Goal: Check status: Check status

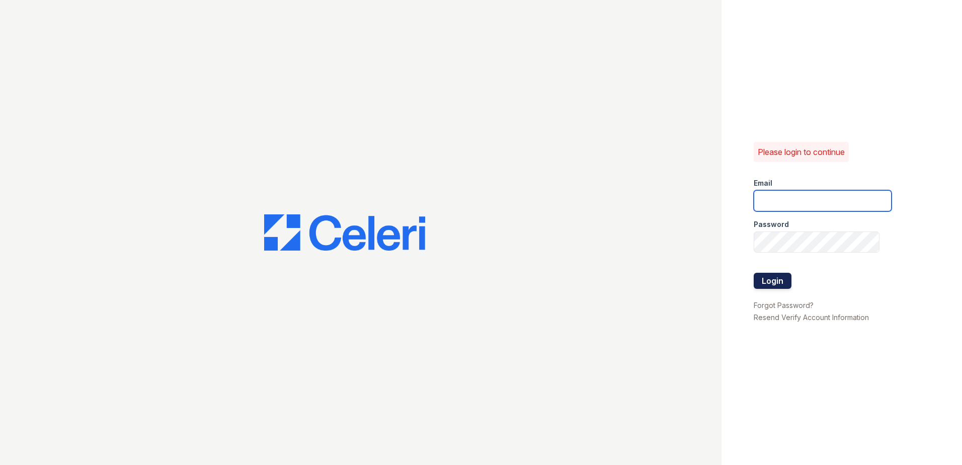
type input "[EMAIL_ADDRESS][DOMAIN_NAME]"
click at [767, 280] on button "Login" at bounding box center [773, 281] width 38 height 16
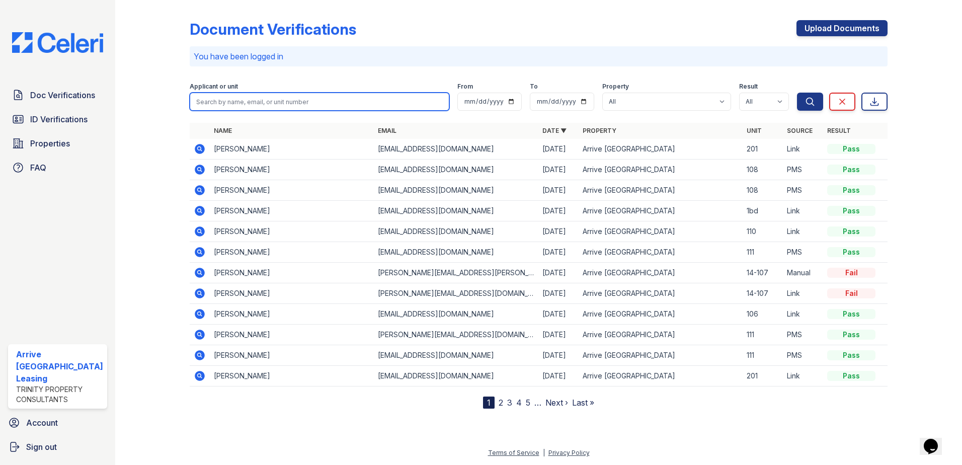
click at [218, 104] on input "search" at bounding box center [320, 102] width 260 height 18
type input "allison"
click at [797, 93] on button "Search" at bounding box center [810, 102] width 26 height 18
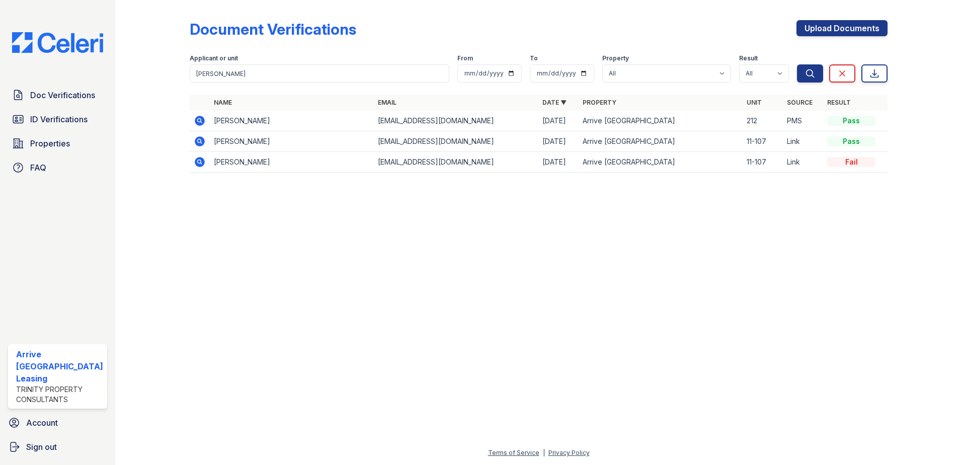
click at [199, 118] on icon at bounding box center [200, 121] width 10 height 10
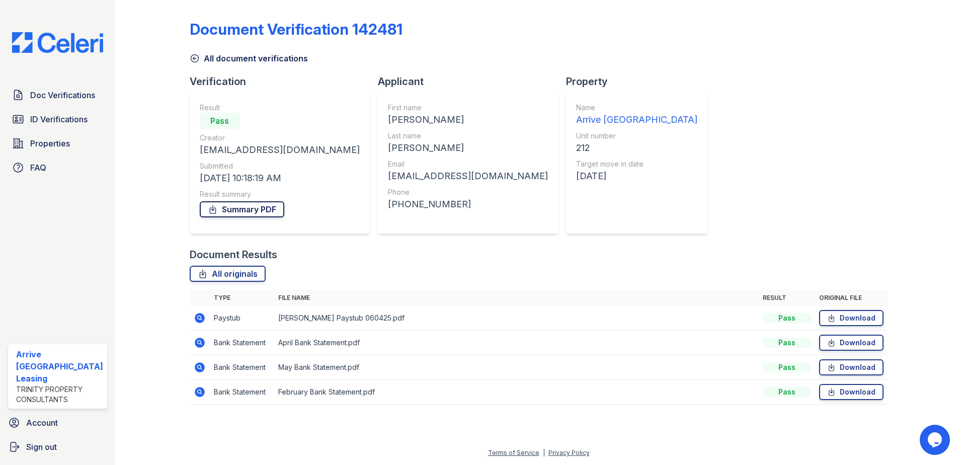
click at [238, 208] on link "Summary PDF" at bounding box center [242, 209] width 85 height 16
click at [71, 98] on span "Doc Verifications" at bounding box center [62, 95] width 65 height 12
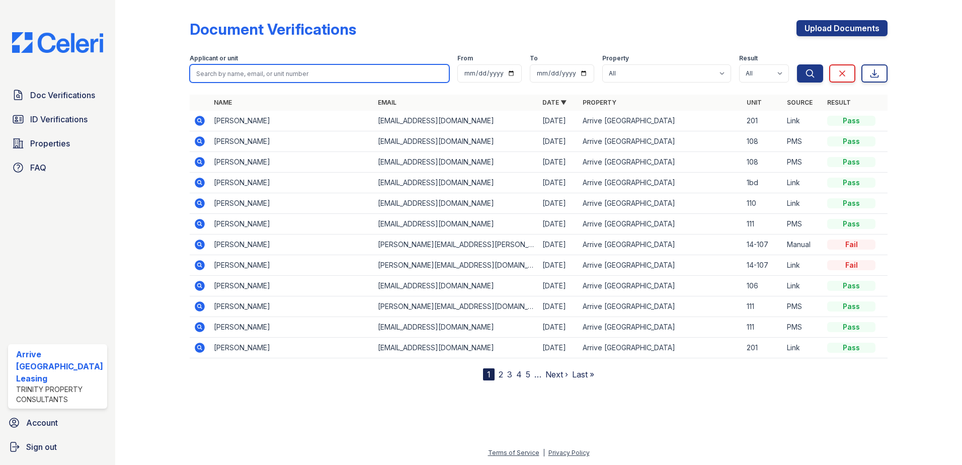
click at [257, 78] on input "search" at bounding box center [320, 73] width 260 height 18
type input "leah"
click at [797, 64] on button "Search" at bounding box center [810, 73] width 26 height 18
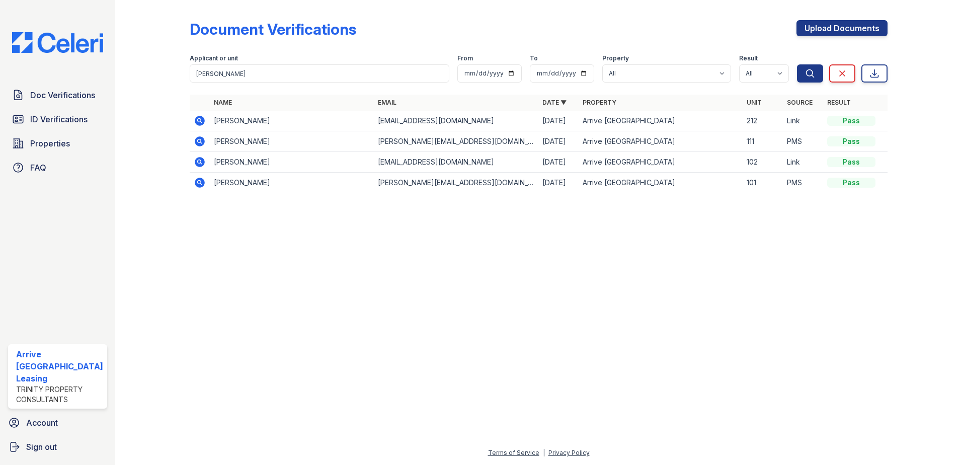
click at [198, 119] on icon at bounding box center [200, 121] width 12 height 12
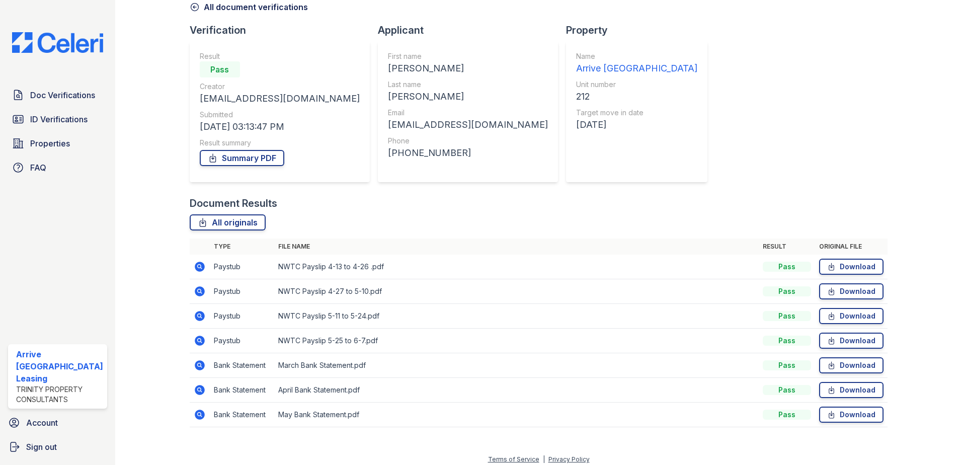
scroll to position [58, 0]
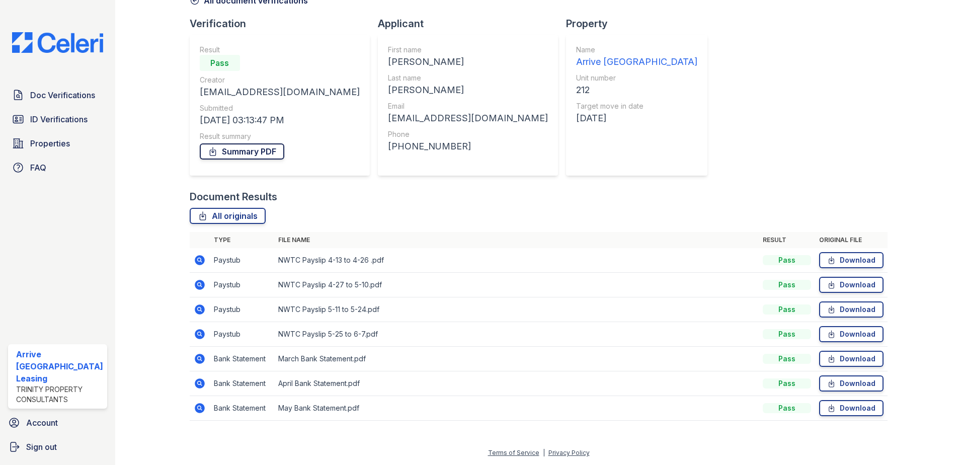
click at [250, 153] on link "Summary PDF" at bounding box center [242, 151] width 85 height 16
drag, startPoint x: 840, startPoint y: 332, endPoint x: 838, endPoint y: 318, distance: 14.2
click at [840, 332] on link "Download" at bounding box center [851, 334] width 64 height 16
click at [837, 307] on link "Download" at bounding box center [851, 309] width 64 height 16
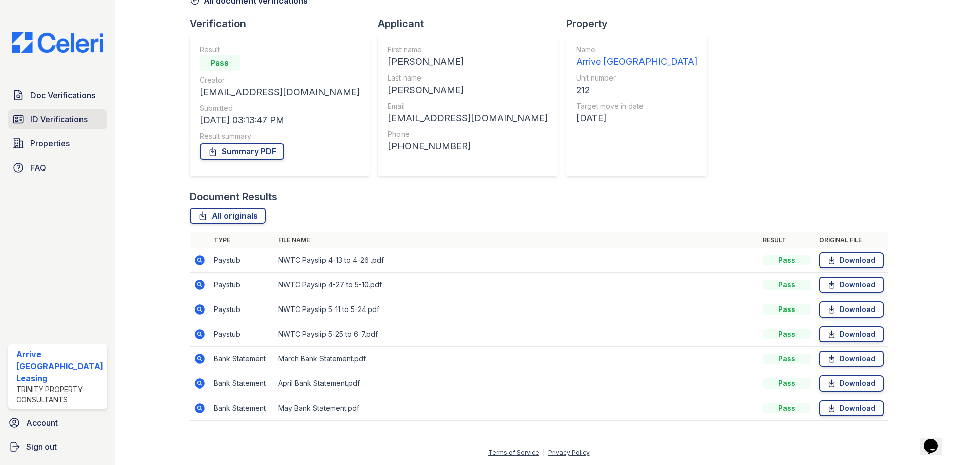
click at [57, 120] on span "ID Verifications" at bounding box center [58, 119] width 57 height 12
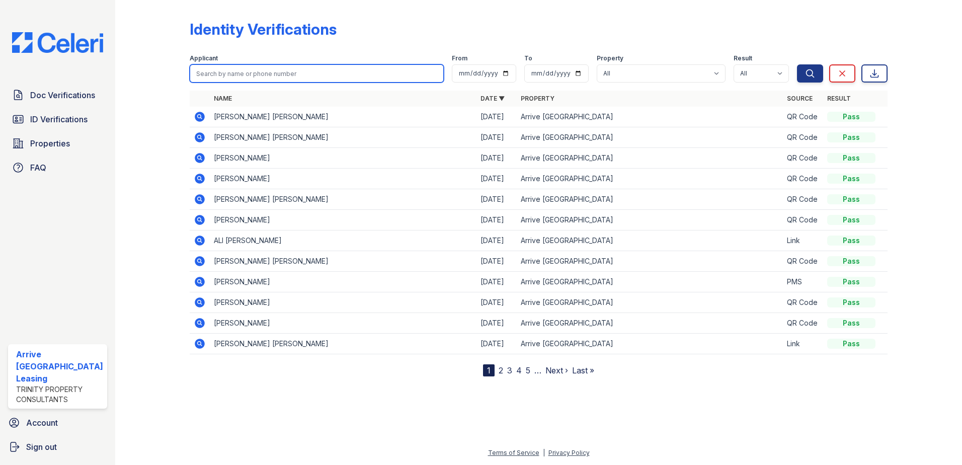
drag, startPoint x: 252, startPoint y: 65, endPoint x: 248, endPoint y: 73, distance: 8.8
click at [251, 66] on input "search" at bounding box center [317, 73] width 255 height 18
type input "leah"
click at [797, 64] on button "Search" at bounding box center [810, 73] width 26 height 18
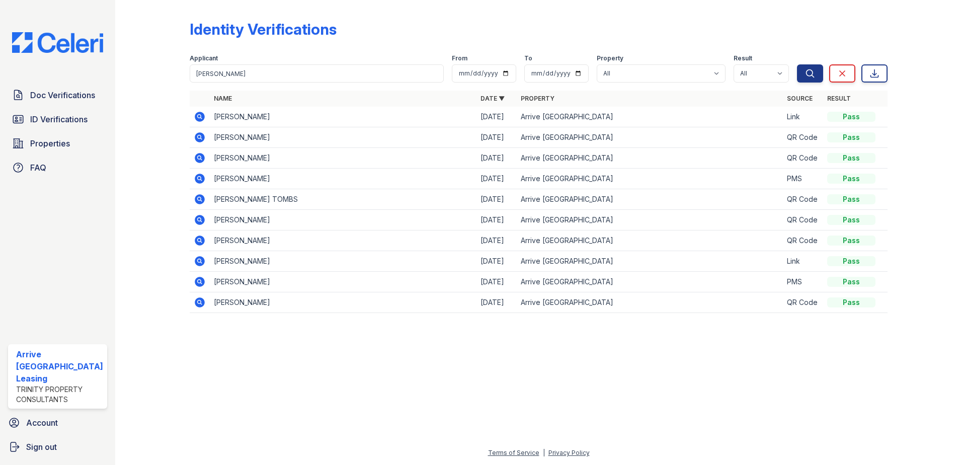
click at [197, 121] on icon at bounding box center [200, 117] width 10 height 10
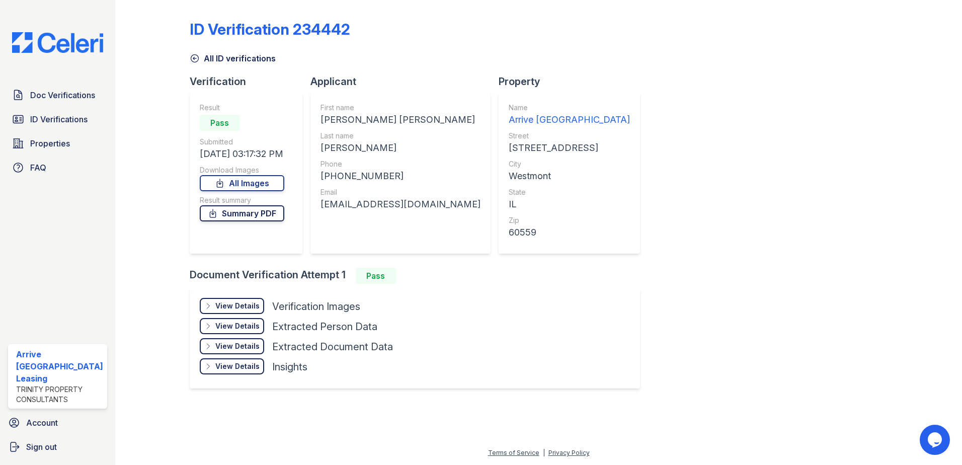
click at [246, 215] on link "Summary PDF" at bounding box center [242, 213] width 85 height 16
click at [238, 306] on div "View Details" at bounding box center [237, 306] width 44 height 10
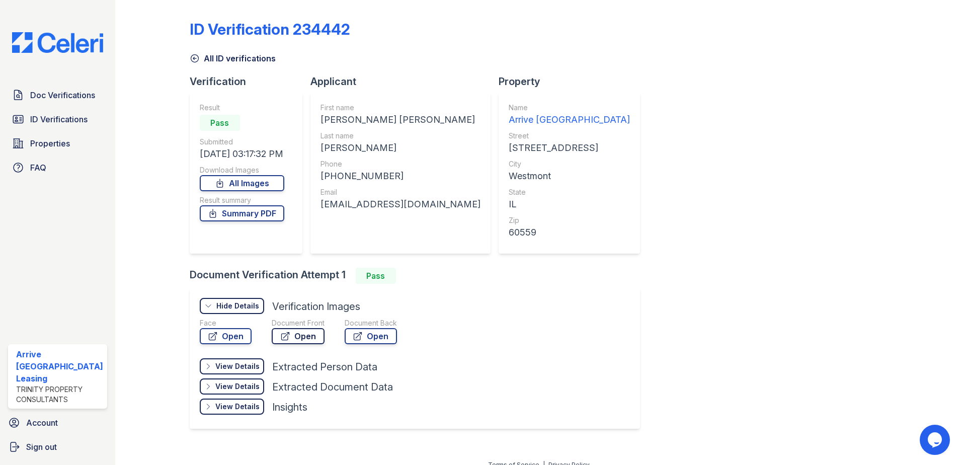
click at [303, 336] on link "Open" at bounding box center [298, 336] width 53 height 16
click at [368, 336] on link "Open" at bounding box center [371, 336] width 52 height 16
click at [66, 113] on span "ID Verifications" at bounding box center [58, 119] width 57 height 12
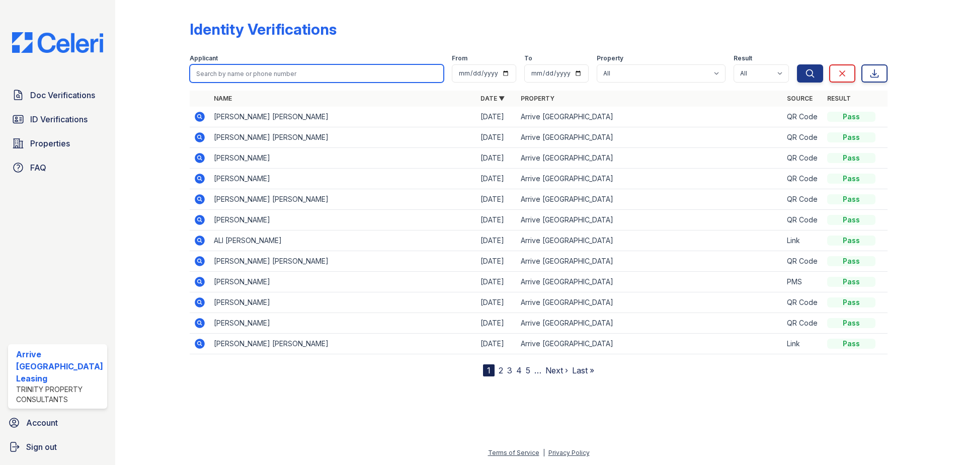
click at [309, 76] on input "search" at bounding box center [317, 73] width 255 height 18
type input "allison"
click at [797, 64] on button "Search" at bounding box center [810, 73] width 26 height 18
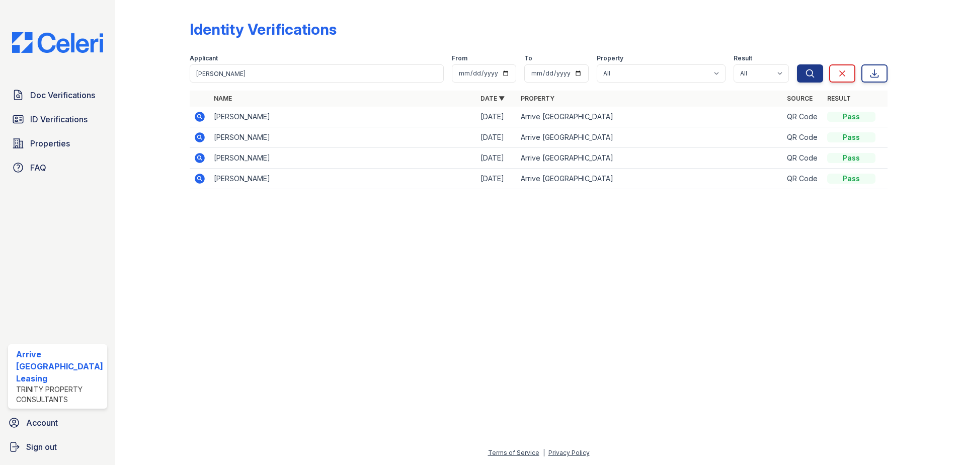
click at [201, 117] on icon at bounding box center [200, 117] width 10 height 10
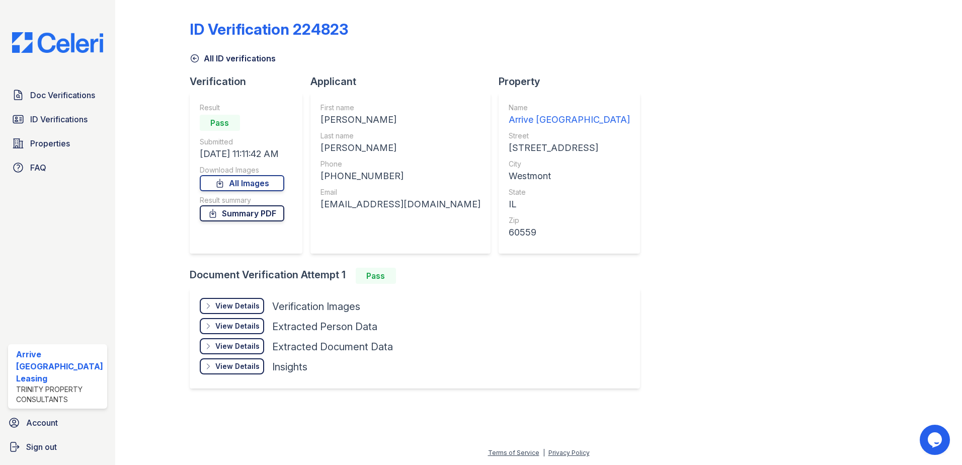
click at [245, 212] on link "Summary PDF" at bounding box center [242, 213] width 85 height 16
click at [249, 307] on div "View Details" at bounding box center [237, 306] width 44 height 10
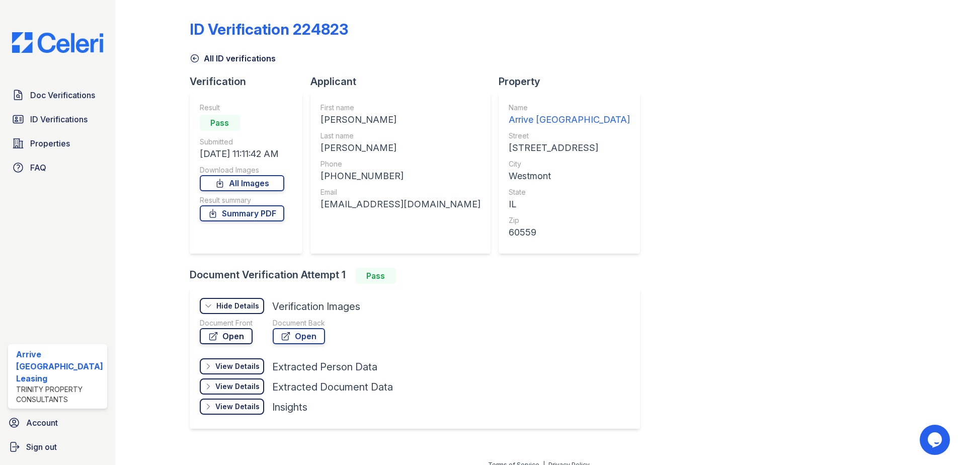
click at [232, 335] on link "Open" at bounding box center [226, 336] width 53 height 16
click at [309, 335] on link "Open" at bounding box center [299, 336] width 52 height 16
